Goal: Navigation & Orientation: Find specific page/section

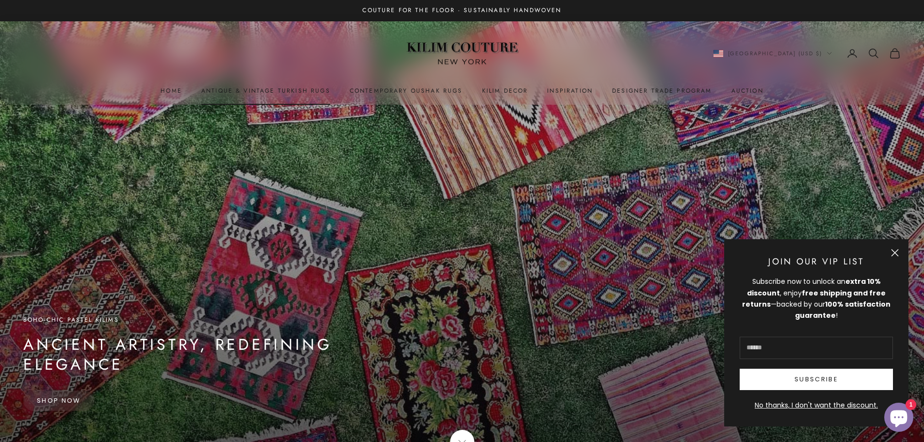
click at [292, 93] on link "Antique & Vintage Turkish Rugs" at bounding box center [265, 91] width 129 height 10
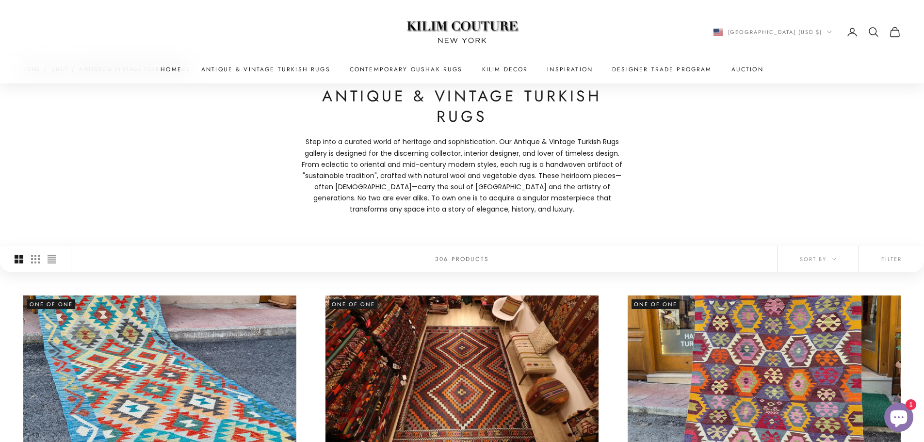
scroll to position [48, 0]
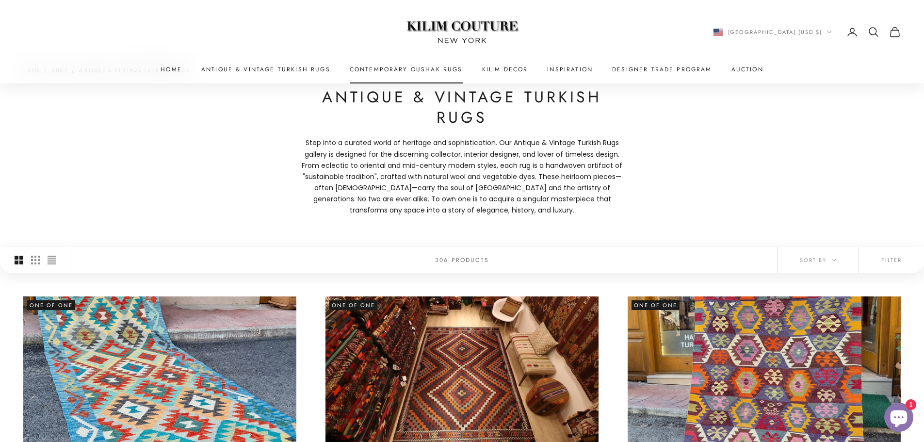
click at [394, 67] on link "Contemporary Oushak Rugs" at bounding box center [406, 69] width 113 height 10
